Goal: Find specific page/section: Find specific page/section

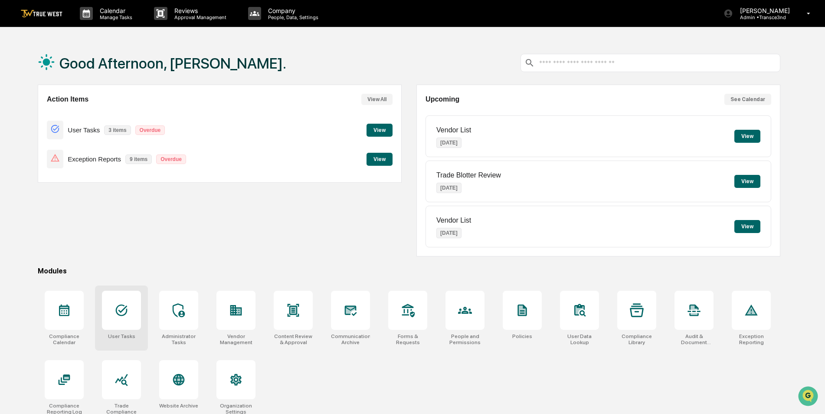
click at [120, 306] on icon at bounding box center [122, 310] width 14 height 14
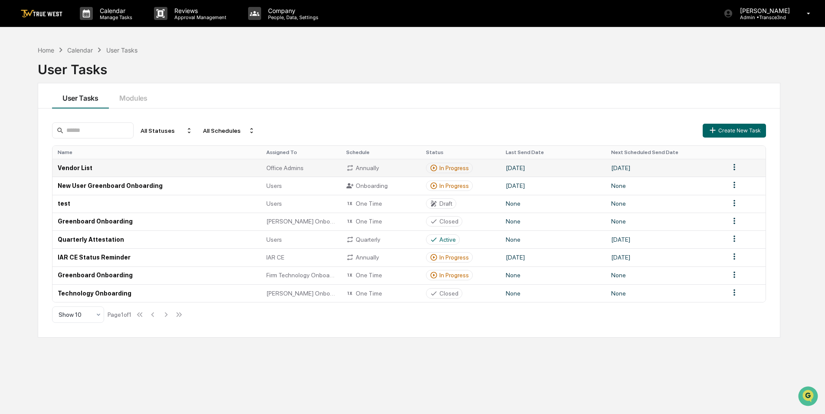
click at [81, 167] on td "Vendor List" at bounding box center [157, 168] width 209 height 18
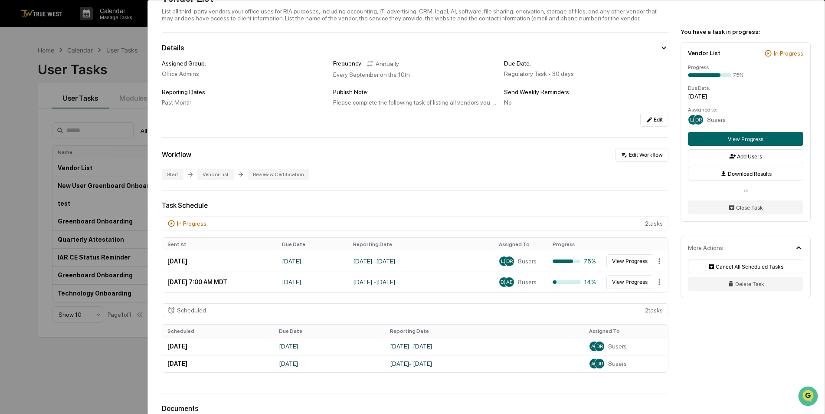
scroll to position [87, 0]
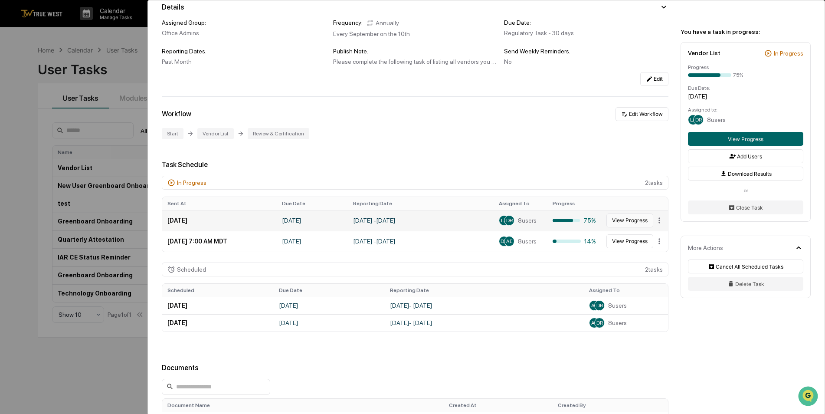
click at [631, 219] on button "View Progress" at bounding box center [630, 221] width 47 height 14
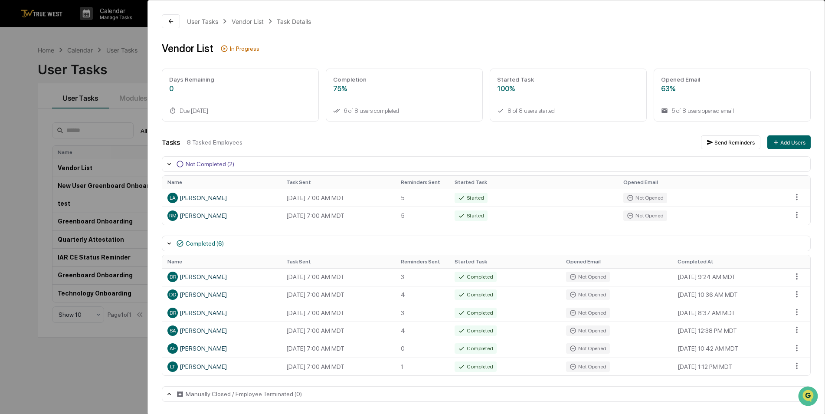
scroll to position [1, 0]
click at [19, 180] on div "User Tasks Vendor List Task Details Vendor List In Progress Days Remaining 0 Du…" at bounding box center [412, 207] width 825 height 414
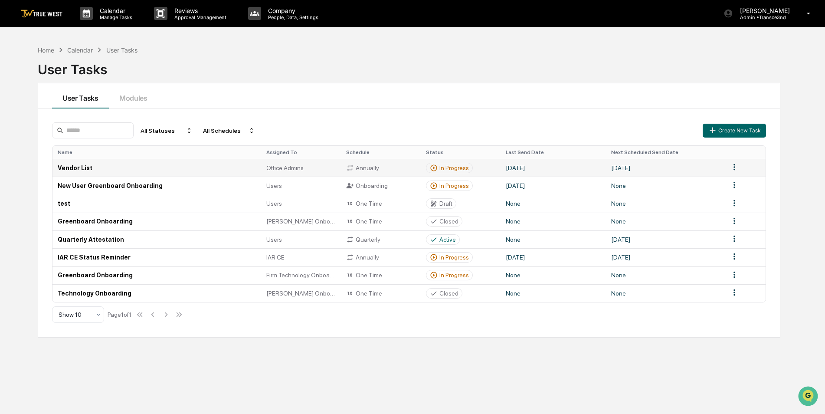
click at [84, 167] on td "Vendor List" at bounding box center [157, 168] width 209 height 18
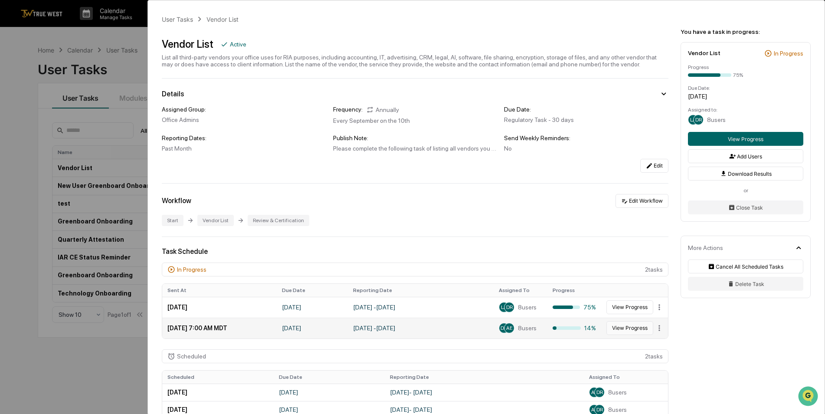
click at [620, 328] on button "View Progress" at bounding box center [630, 328] width 47 height 14
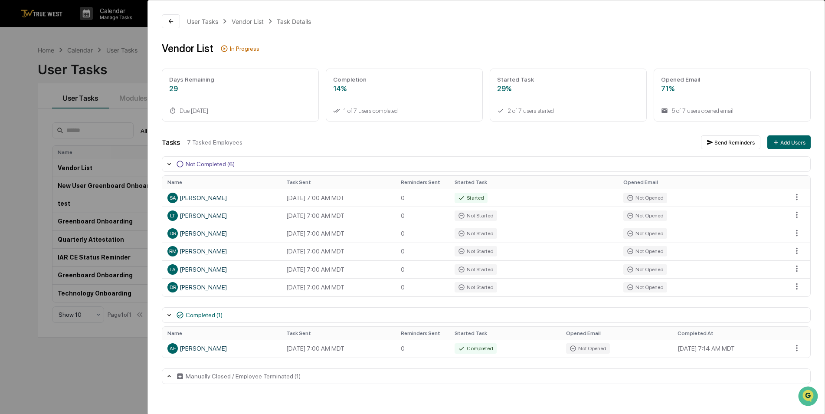
click at [111, 345] on div "User Tasks Vendor List Task Details Vendor List In Progress Days Remaining 29 D…" at bounding box center [412, 207] width 825 height 414
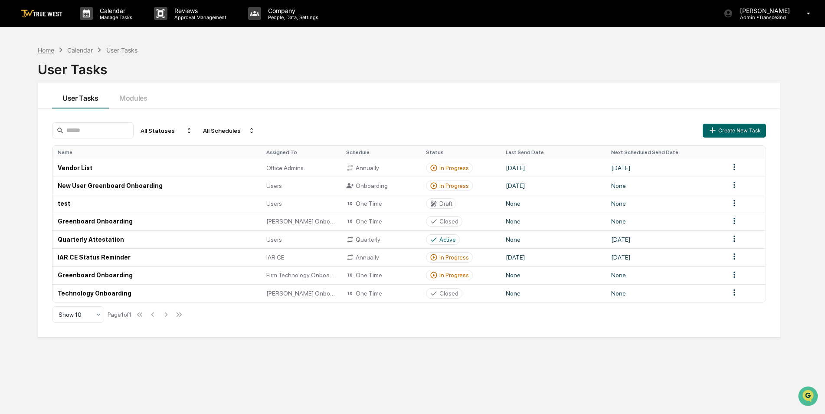
click at [50, 48] on div "Home" at bounding box center [46, 49] width 16 height 7
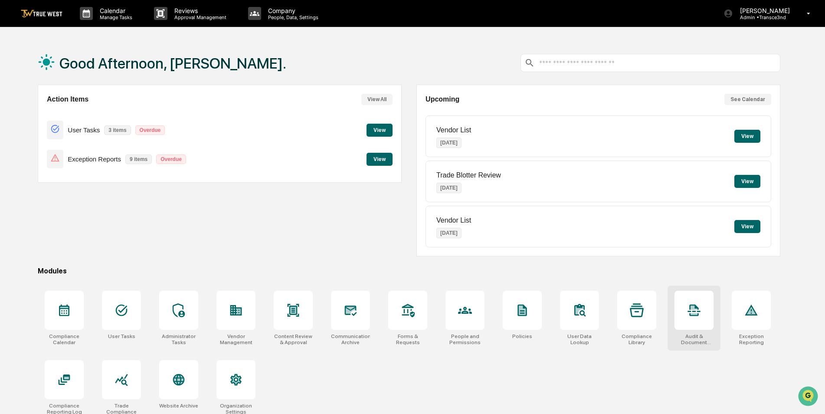
click at [694, 313] on icon at bounding box center [694, 310] width 14 height 14
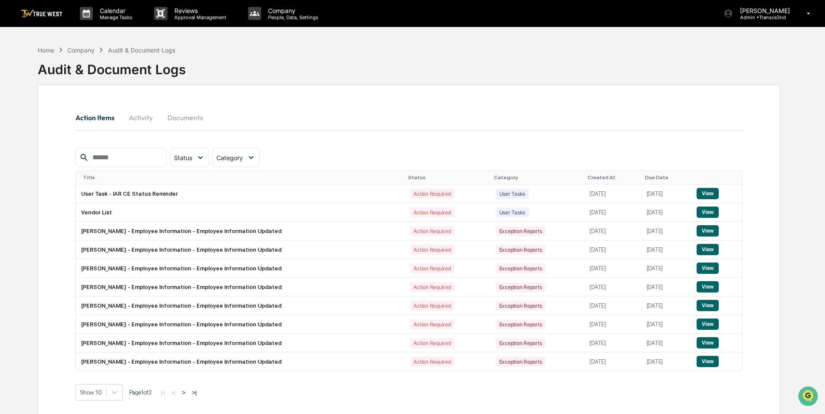
click at [129, 156] on input "text" at bounding box center [126, 157] width 74 height 11
click at [182, 120] on button "Documents" at bounding box center [185, 117] width 49 height 21
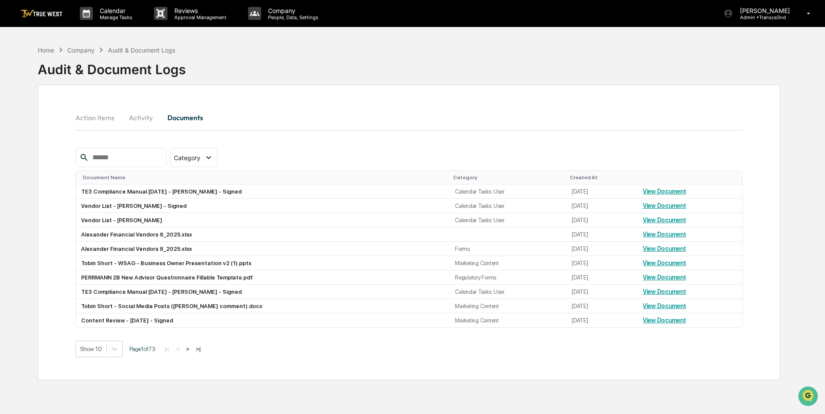
click at [143, 160] on input "text" at bounding box center [126, 157] width 74 height 11
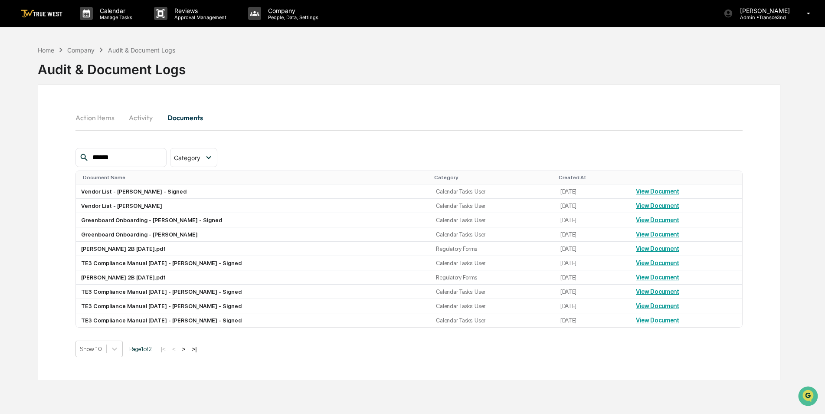
type input "******"
click at [52, 51] on div "Home" at bounding box center [46, 49] width 16 height 7
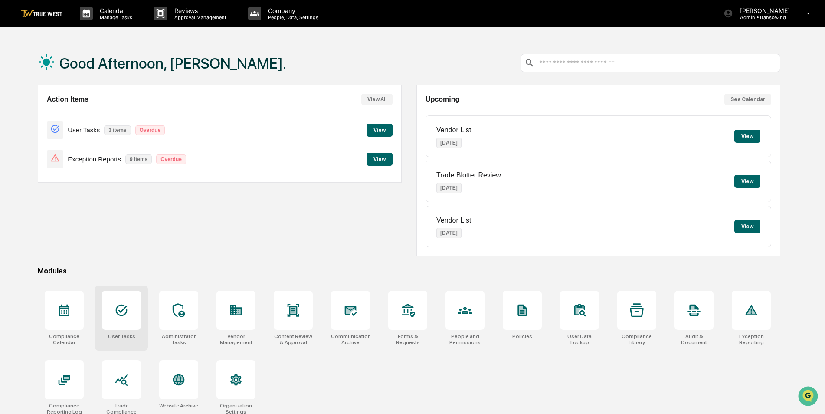
click at [112, 302] on div at bounding box center [121, 310] width 39 height 39
